Goal: Task Accomplishment & Management: Manage account settings

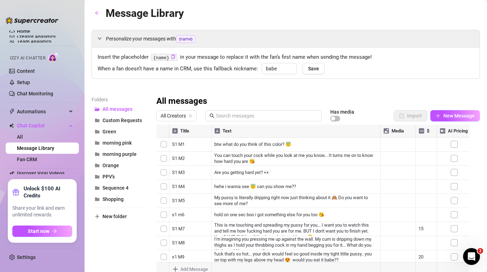
click at [80, 181] on aside "Home Creator Analytics Team Analytics Izzy AI Chatter Content Setup Chat Monito…" at bounding box center [42, 136] width 85 height 272
click at [32, 234] on span "Start now" at bounding box center [38, 232] width 21 height 6
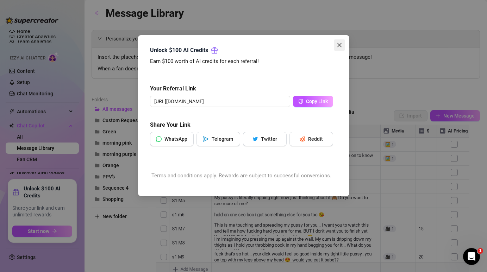
click at [339, 47] on icon "close" at bounding box center [340, 45] width 6 height 6
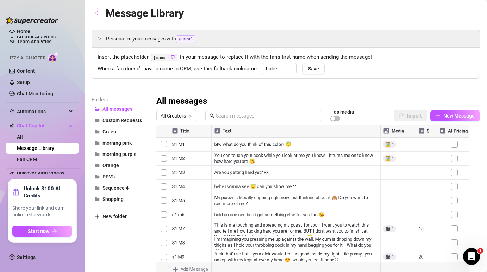
click at [36, 166] on ul "Home Creator Analytics Team Analytics Izzy AI Chatter Content Setup Chat Monito…" at bounding box center [42, 101] width 73 height 149
click at [30, 160] on link "Fan CRM" at bounding box center [27, 160] width 20 height 6
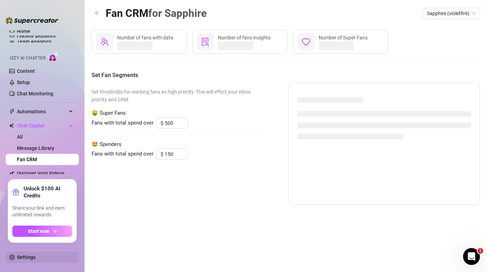
click at [19, 259] on link "Settings" at bounding box center [26, 258] width 19 height 6
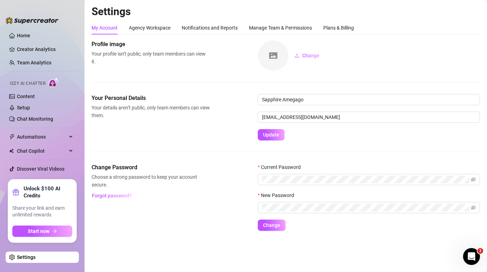
click at [22, 258] on link "Settings" at bounding box center [26, 258] width 19 height 6
click at [35, 151] on span "Chat Copilot" at bounding box center [42, 151] width 50 height 11
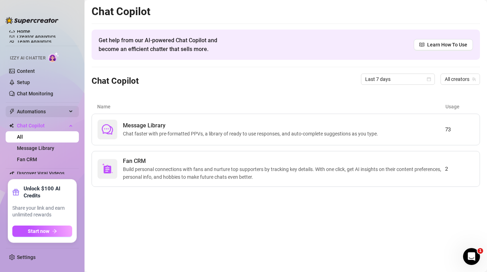
click at [41, 113] on span "Automations" at bounding box center [42, 111] width 50 height 11
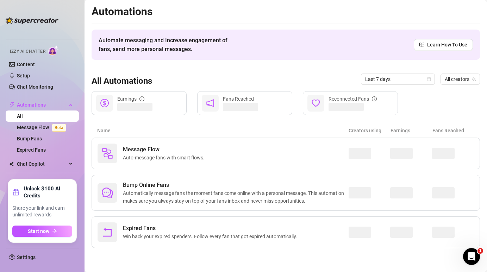
drag, startPoint x: 67, startPoint y: 200, endPoint x: 48, endPoint y: 199, distance: 18.7
click at [48, 199] on div "Unlock $100 AI Credits Share your link and earn unlimited rewards Start now" at bounding box center [42, 211] width 60 height 52
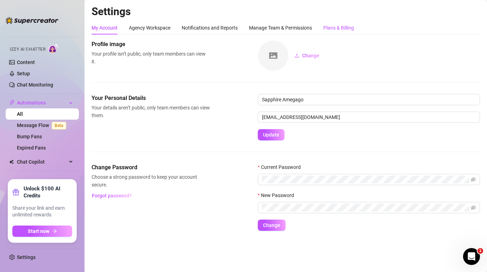
click at [342, 25] on div "Plans & Billing" at bounding box center [338, 28] width 31 height 8
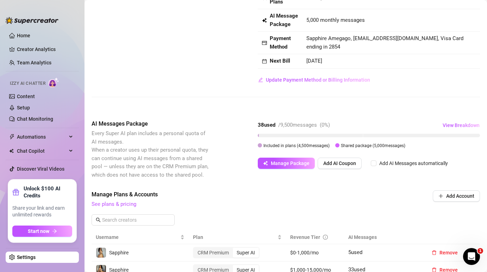
scroll to position [121, 0]
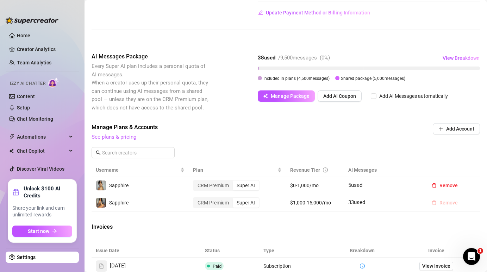
click at [445, 206] on span "Remove" at bounding box center [449, 203] width 18 height 6
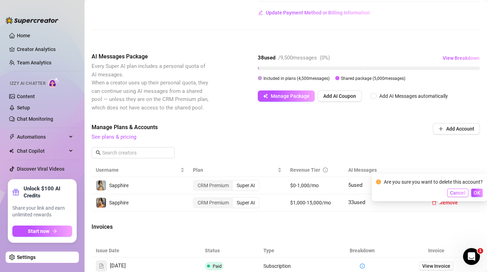
click at [464, 192] on span "Cancel" at bounding box center [458, 193] width 16 height 6
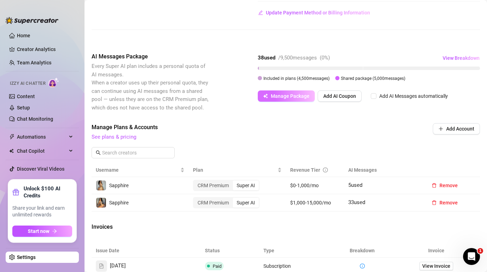
click at [294, 99] on span "Manage Package" at bounding box center [290, 96] width 39 height 6
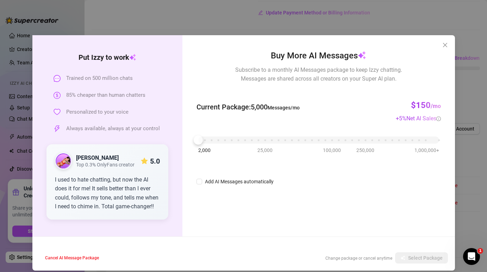
scroll to position [7, 0]
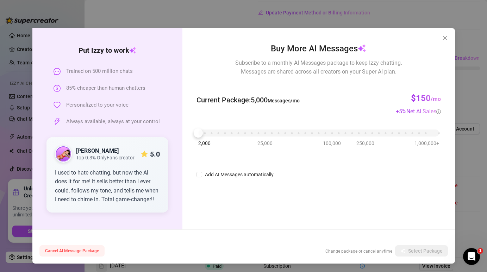
click at [91, 251] on span "Cancel AI Message Package" at bounding box center [72, 251] width 54 height 5
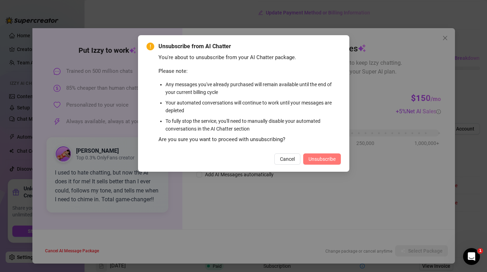
click at [328, 155] on button "Unsubscribe" at bounding box center [322, 159] width 38 height 11
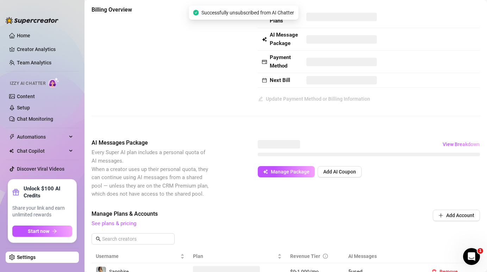
scroll to position [0, 0]
